Goal: Task Accomplishment & Management: Manage account settings

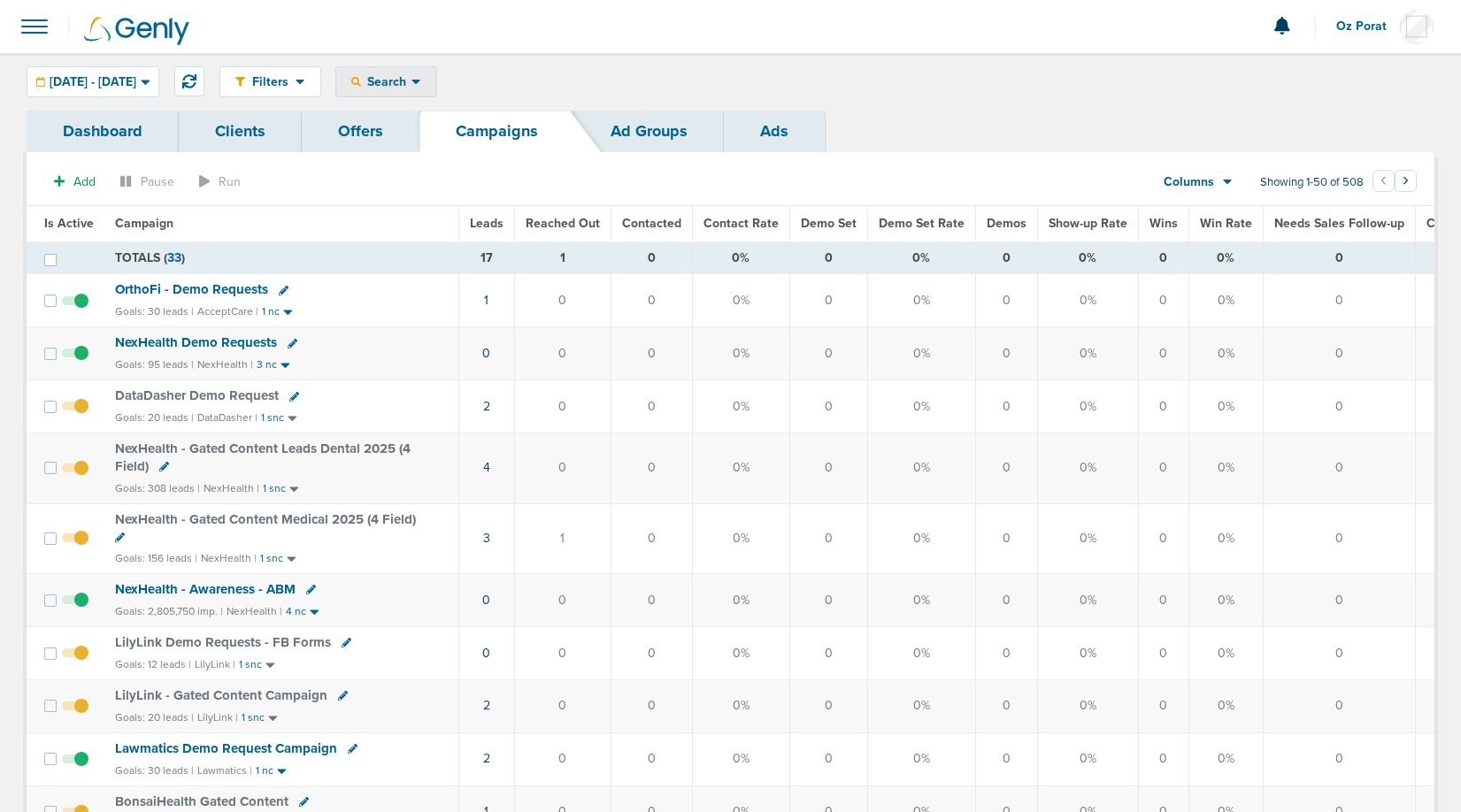
click at [421, 79] on icon at bounding box center [416, 82] width 10 height 15
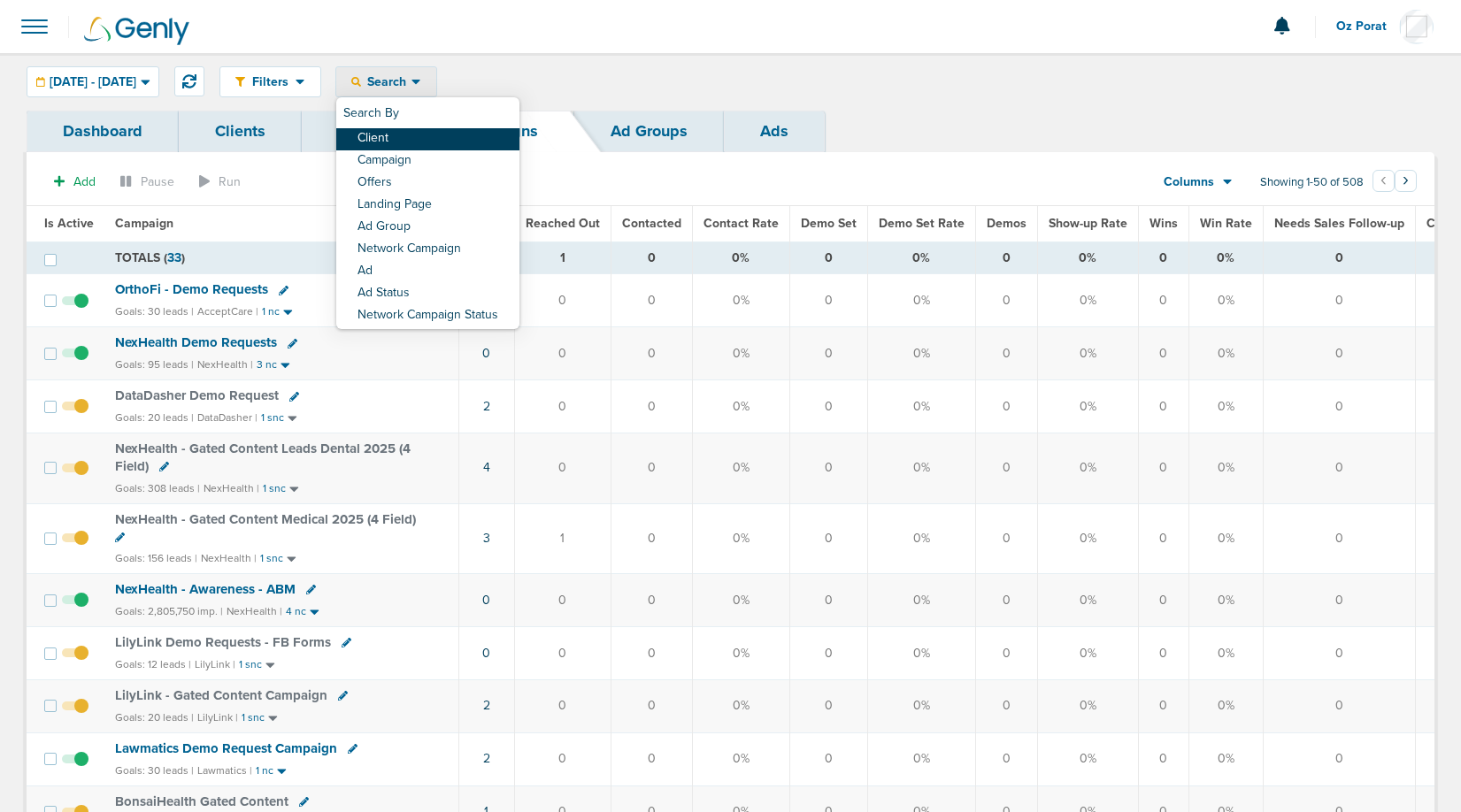
click at [468, 143] on link "Client" at bounding box center [429, 139] width 184 height 22
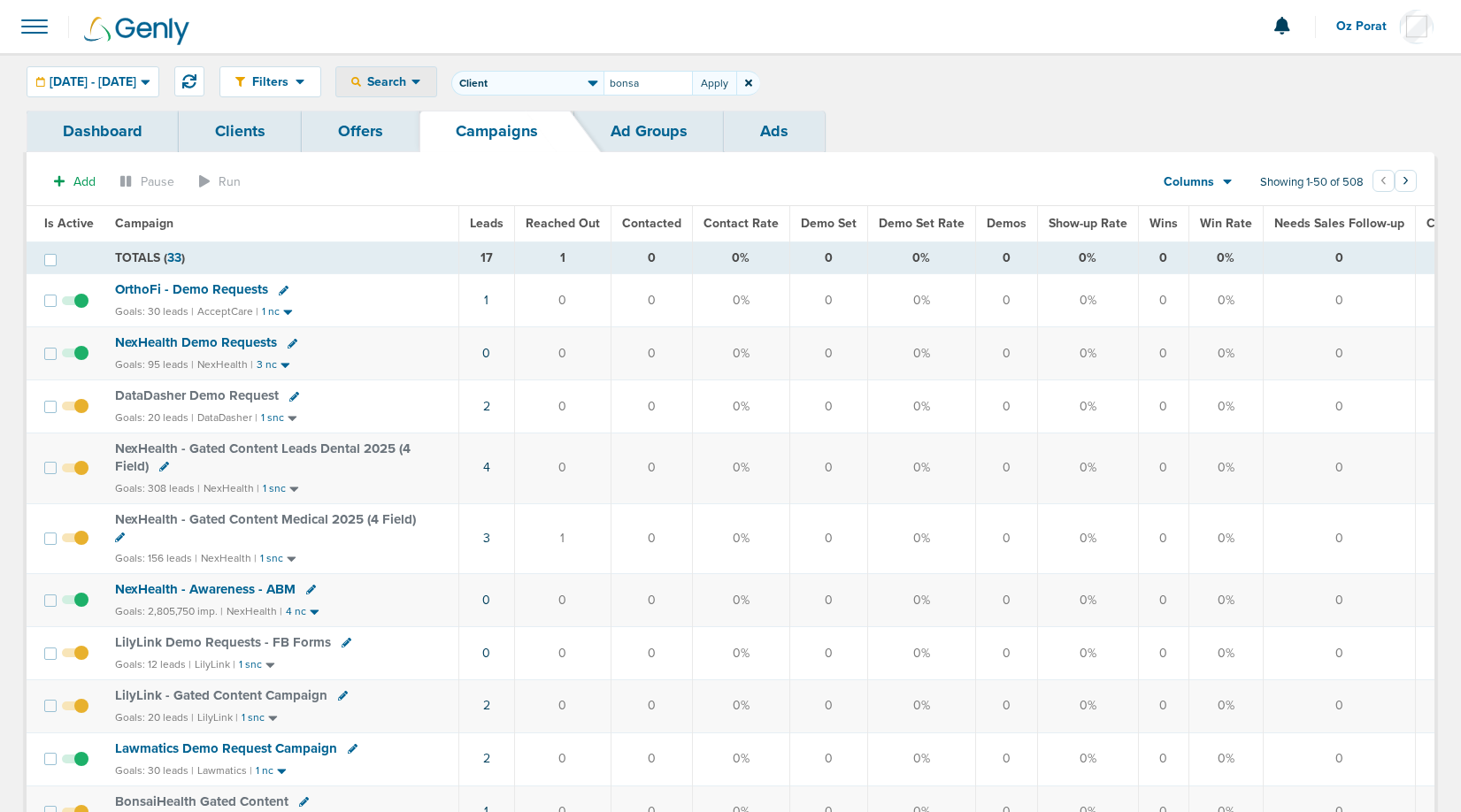
type input "bonsai"
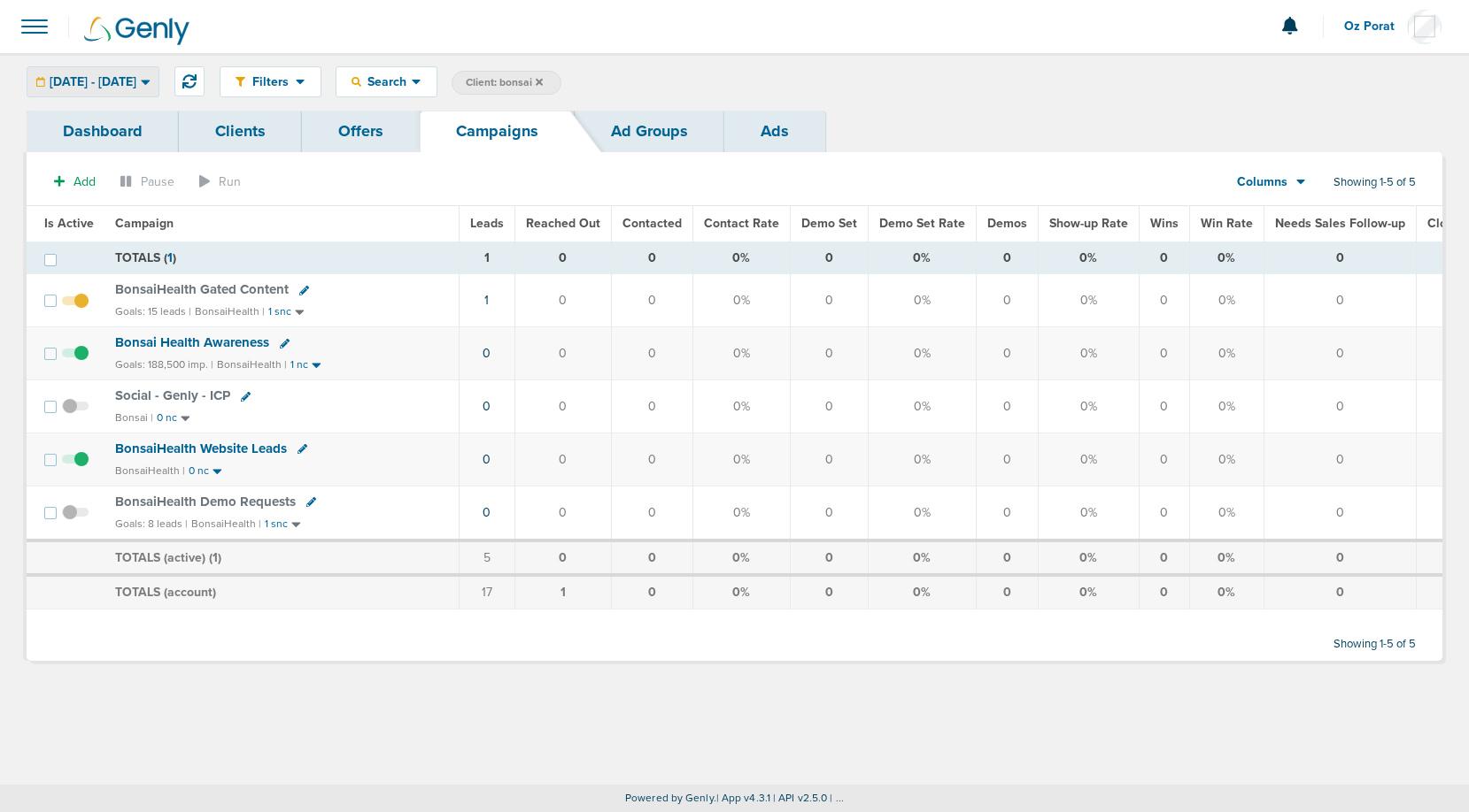
click at [136, 77] on span "[DATE] - [DATE]" at bounding box center [93, 82] width 87 height 12
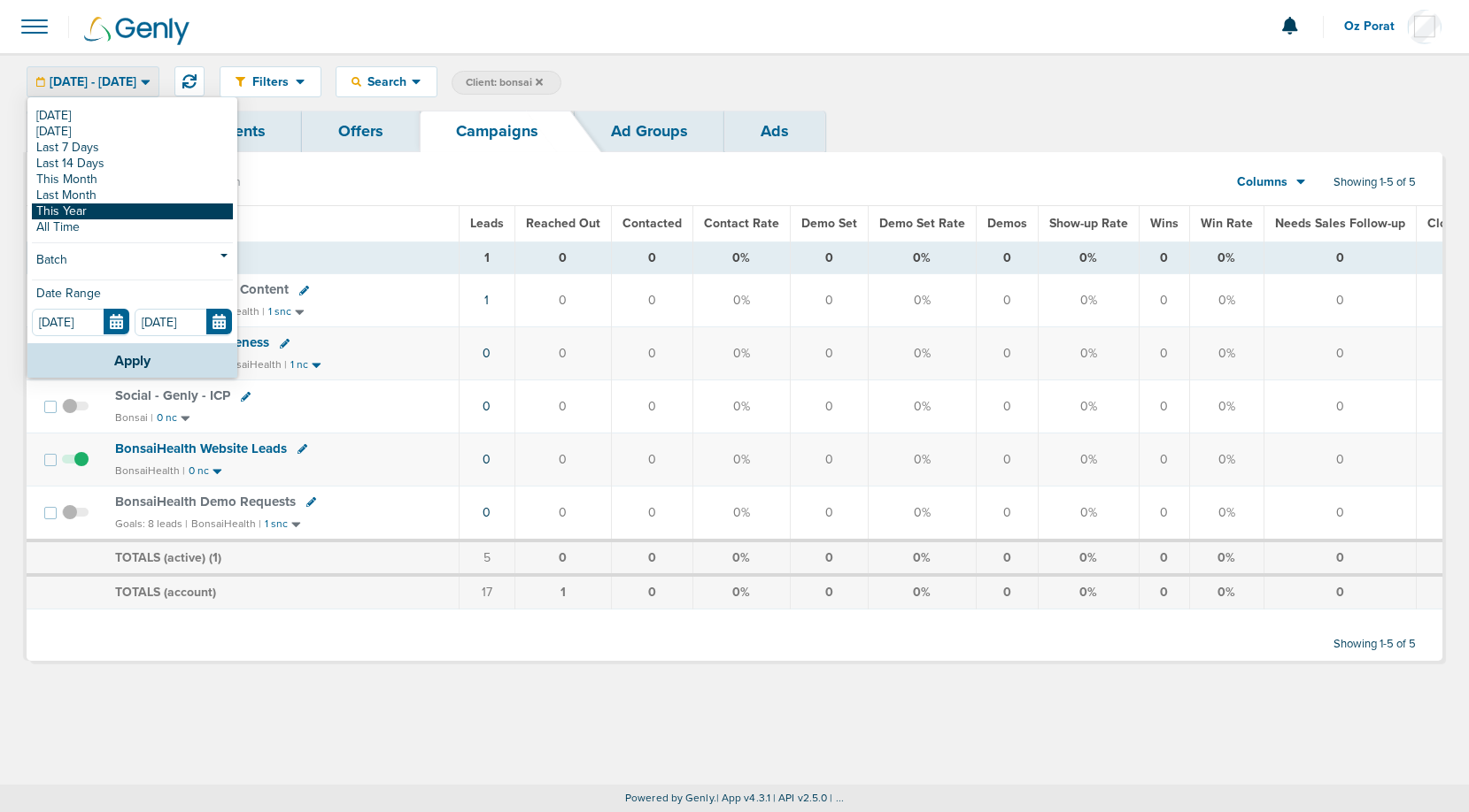
click at [112, 207] on link "This Year" at bounding box center [132, 211] width 201 height 16
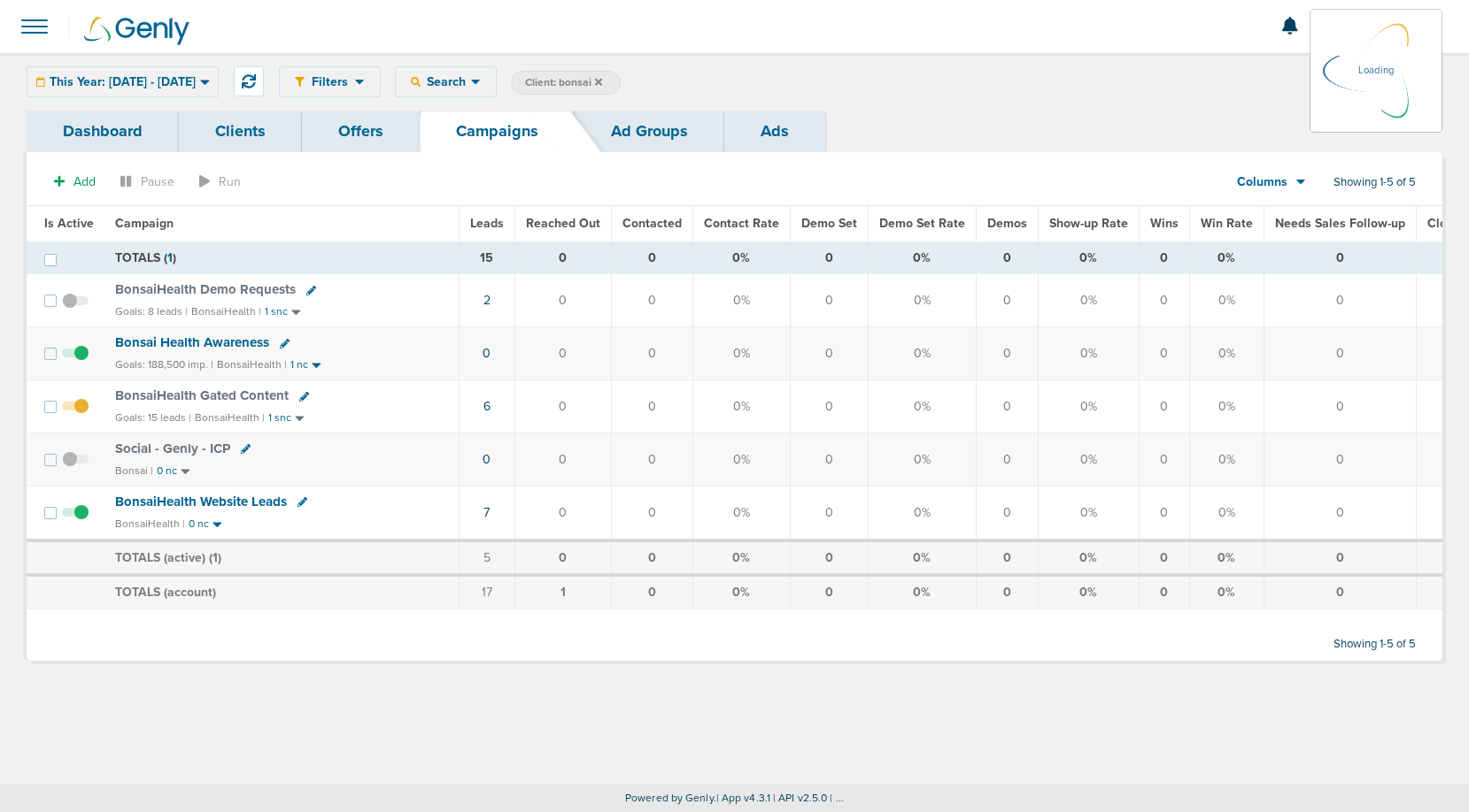
click at [489, 226] on span "Leads" at bounding box center [486, 224] width 33 height 15
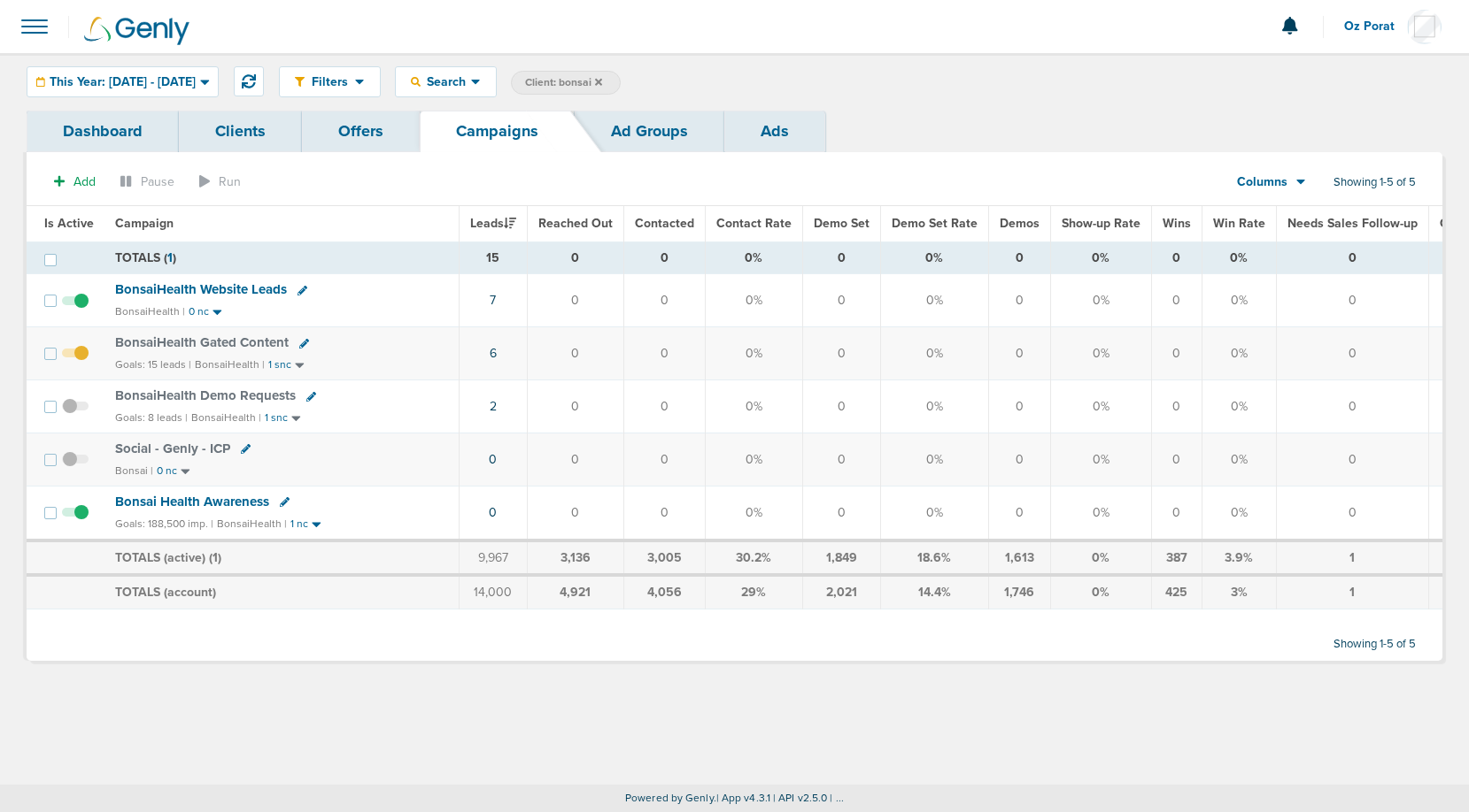
click at [306, 396] on icon at bounding box center [311, 397] width 10 height 10
select select
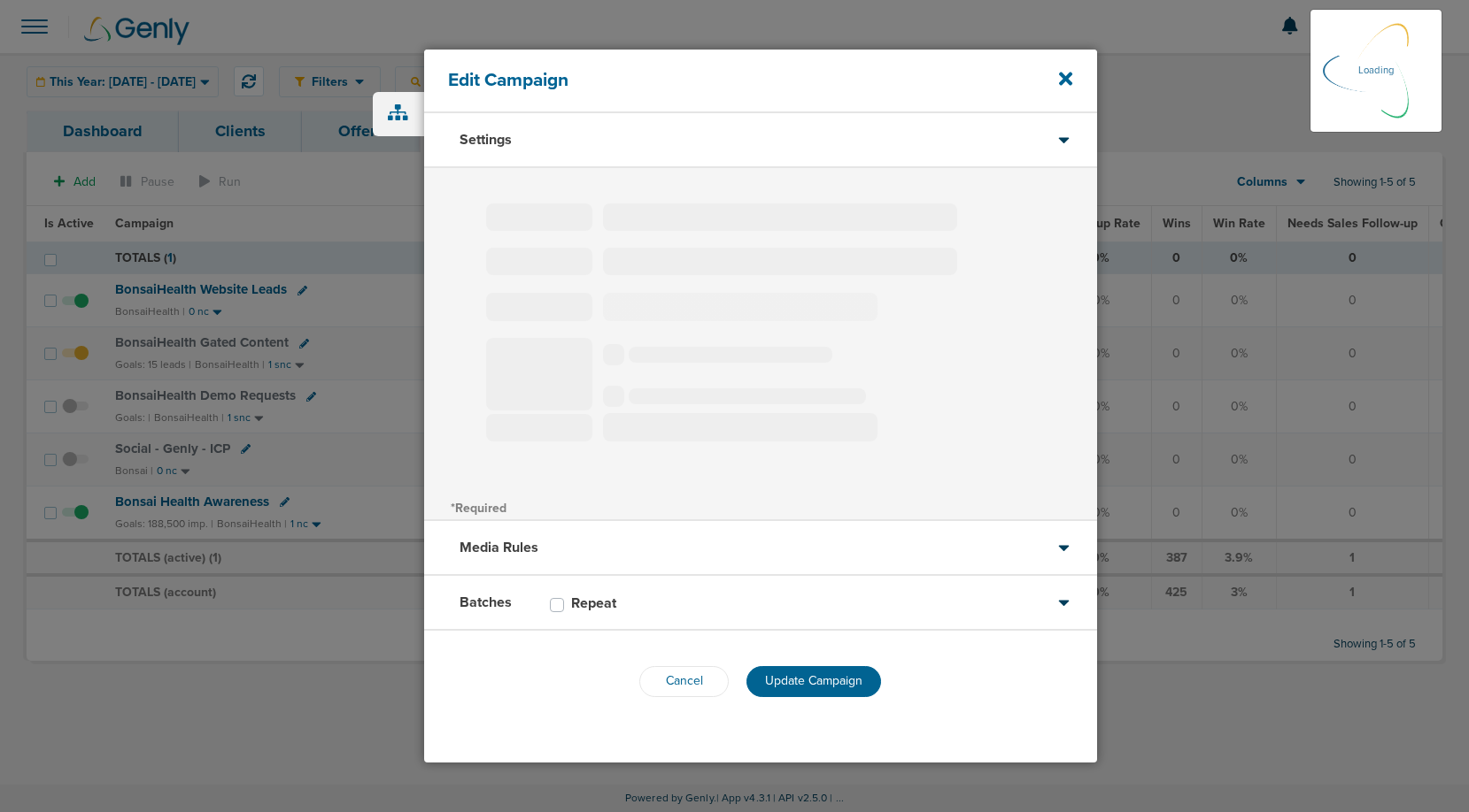
type input "BonsaiHealth Demo Requests"
select select "Leads"
radio input "true"
select select "readOnly"
type input "20"
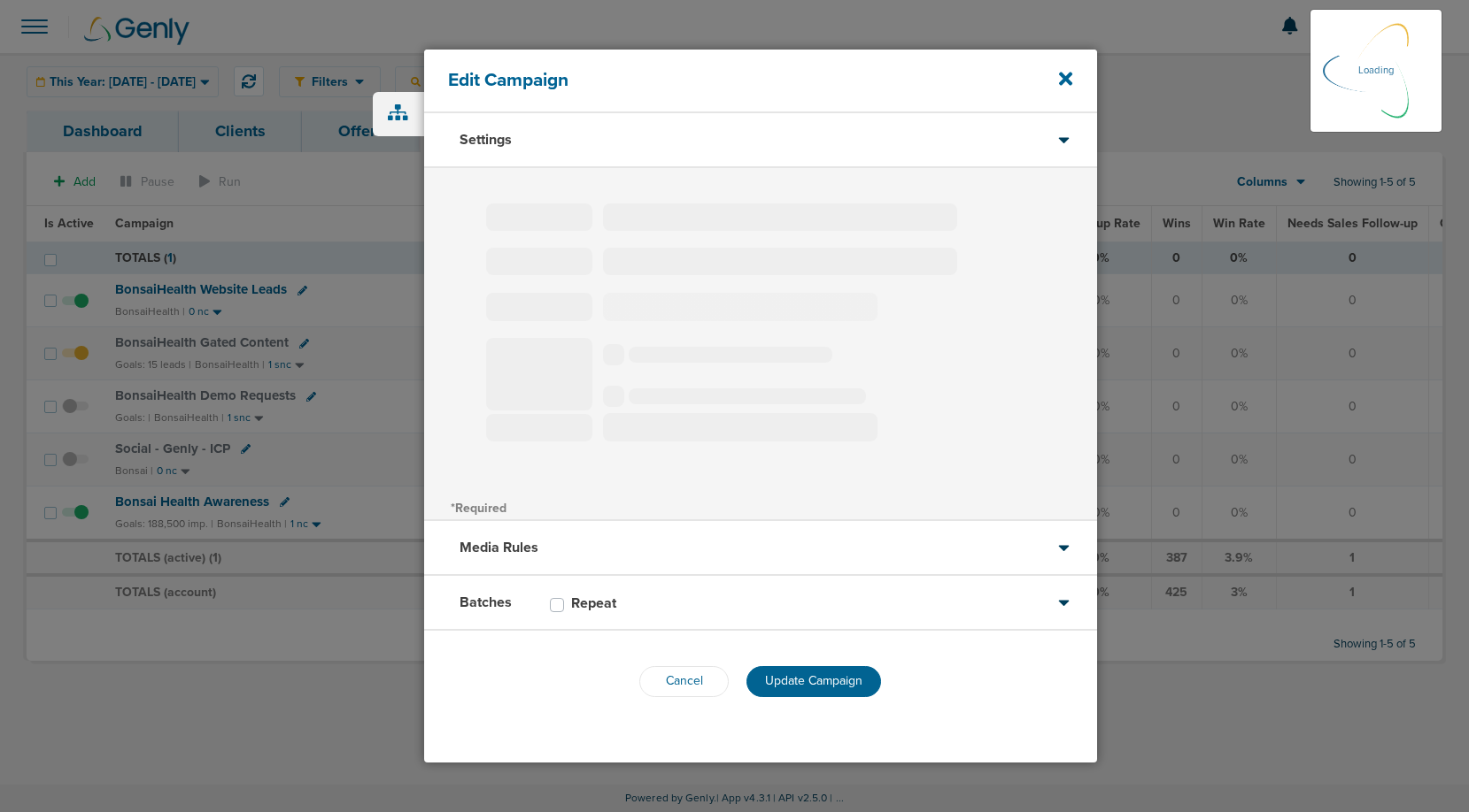
select select "2"
select select "3"
select select "4"
select select "6"
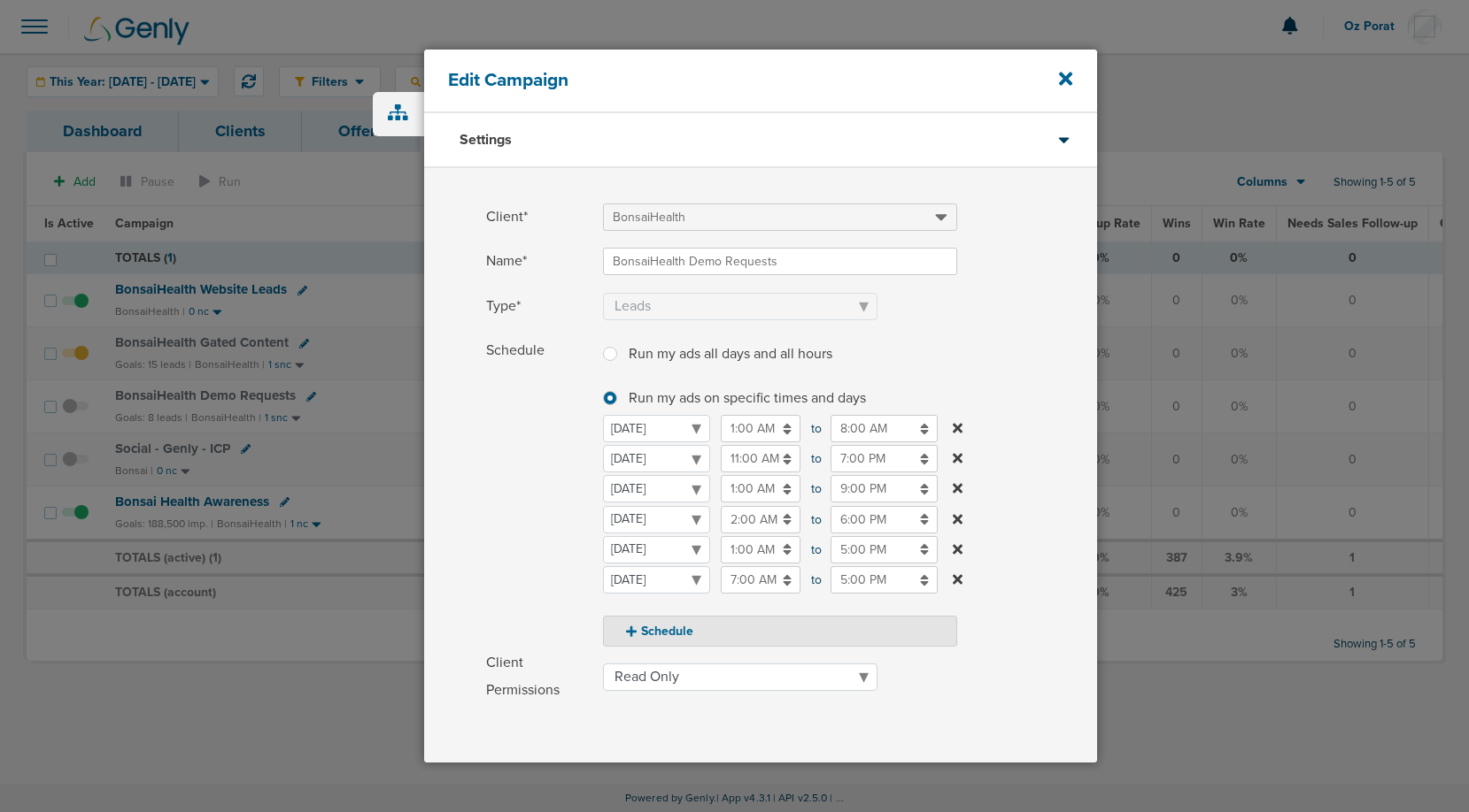
scroll to position [231, 0]
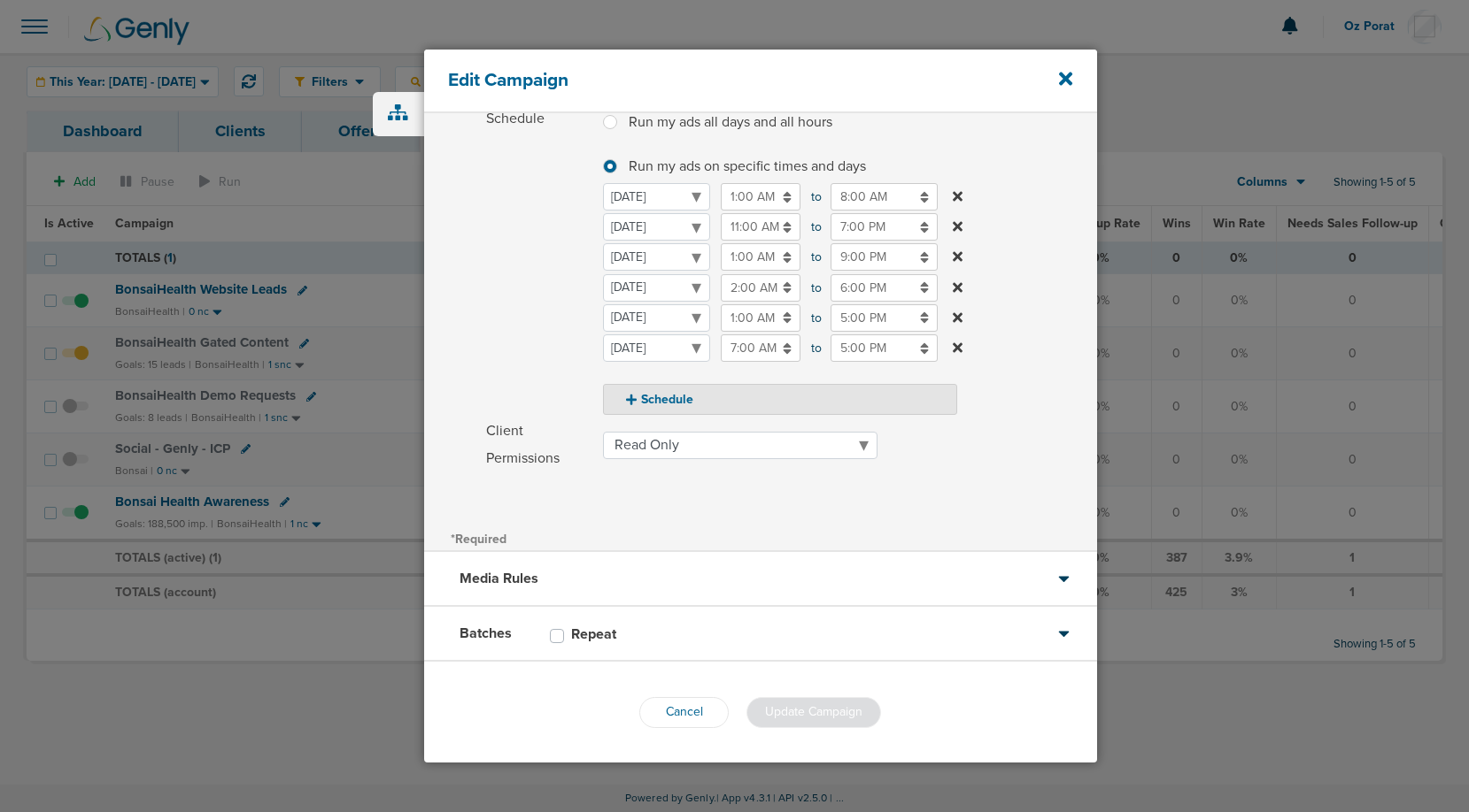
click at [692, 567] on div "Media Rules" at bounding box center [760, 579] width 673 height 55
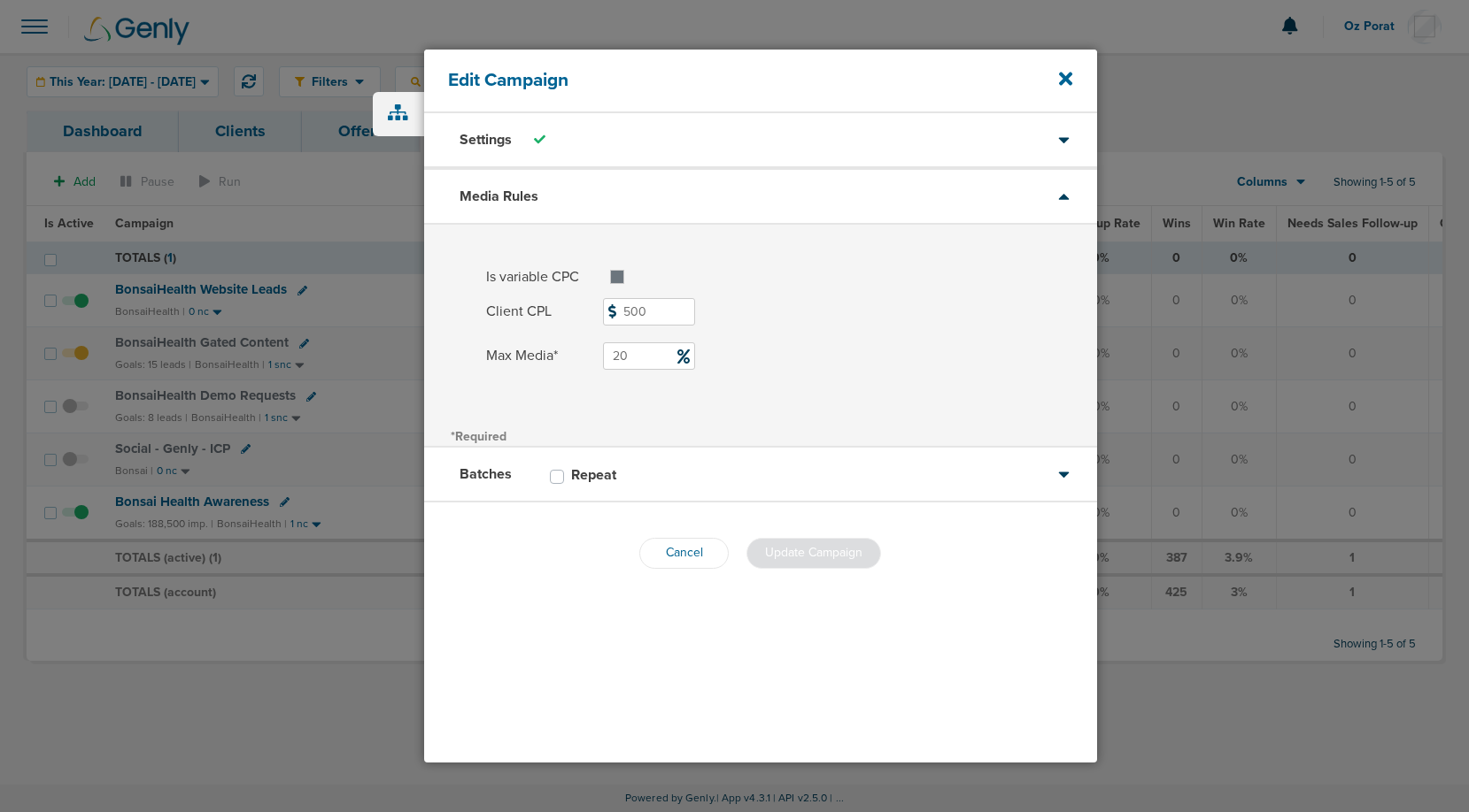
scroll to position [0, 0]
click at [1061, 76] on icon at bounding box center [1066, 79] width 13 height 13
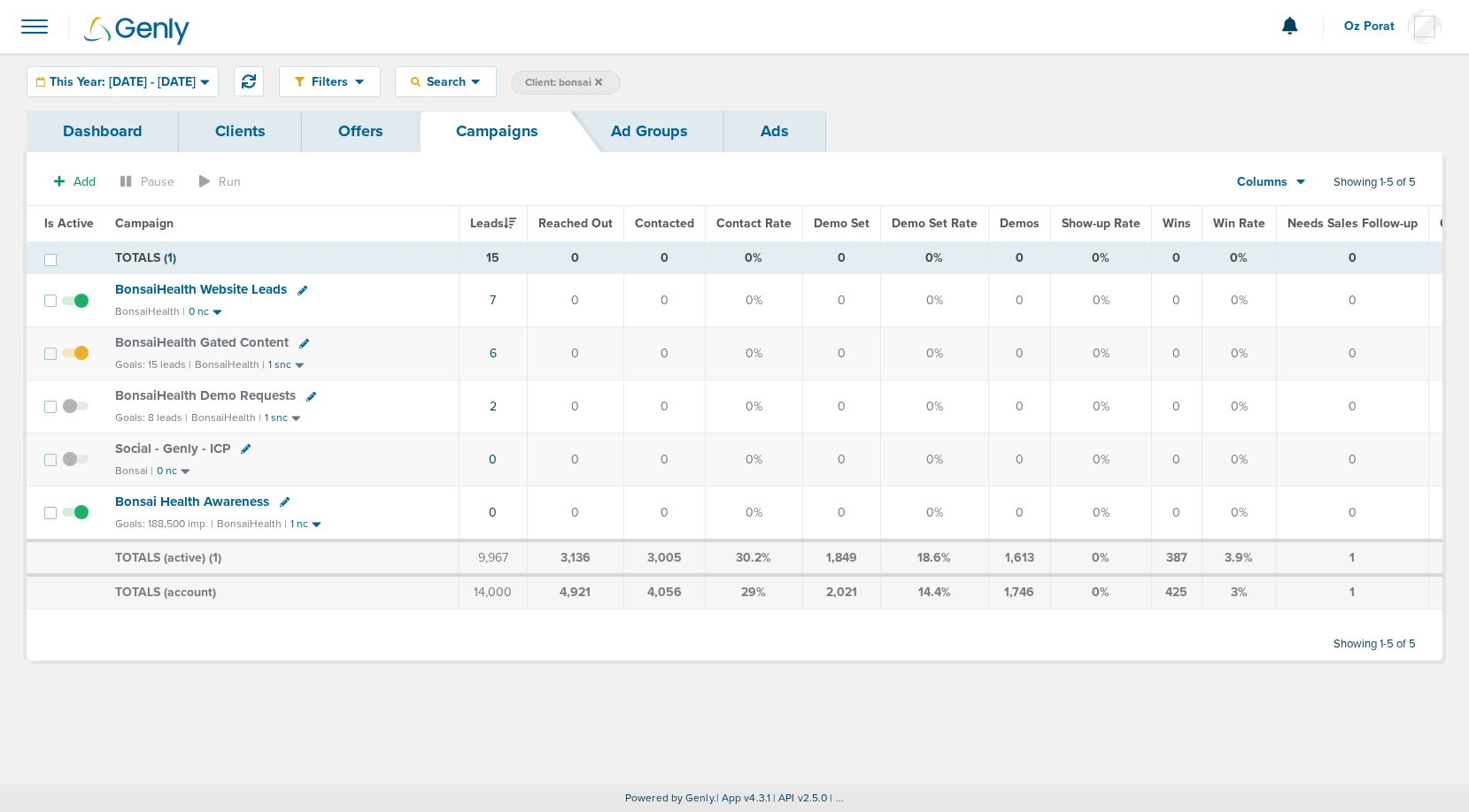
click at [1293, 187] on div "Columns" at bounding box center [1261, 182] width 78 height 18
click at [1282, 208] on link "Media Stats" at bounding box center [1311, 212] width 177 height 22
